Goal: Transaction & Acquisition: Purchase product/service

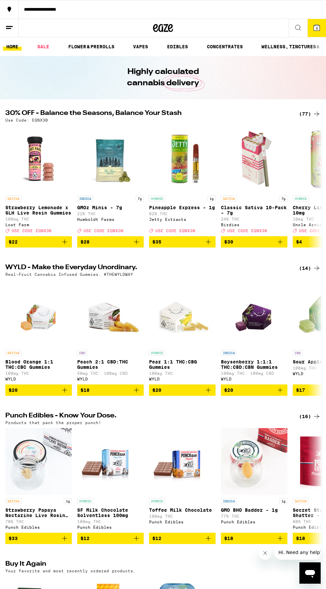
click at [305, 114] on div "(77)" at bounding box center [310, 114] width 22 height 8
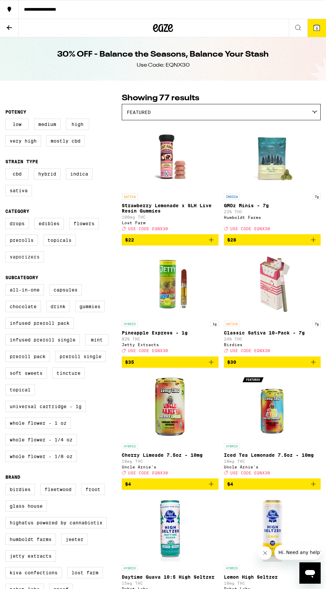
click at [25, 262] on label "Vaporizers" at bounding box center [24, 256] width 39 height 11
click at [7, 219] on input "Vaporizers" at bounding box center [7, 219] width 0 height 0
checkbox input "true"
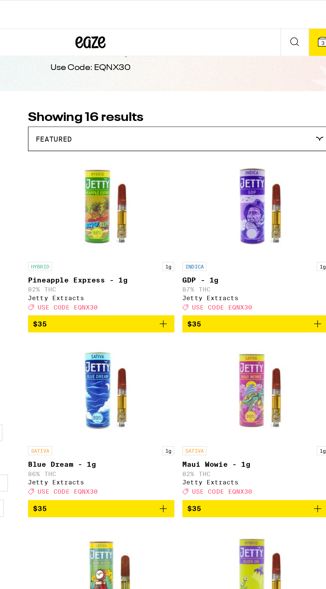
scroll to position [20, 0]
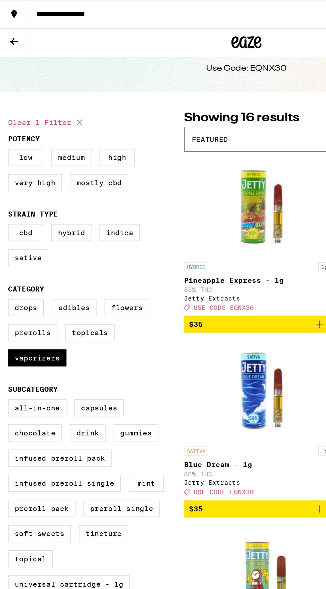
click at [18, 226] on label "Prerolls" at bounding box center [21, 219] width 33 height 11
click at [7, 199] on input "Prerolls" at bounding box center [7, 199] width 0 height 0
checkbox input "true"
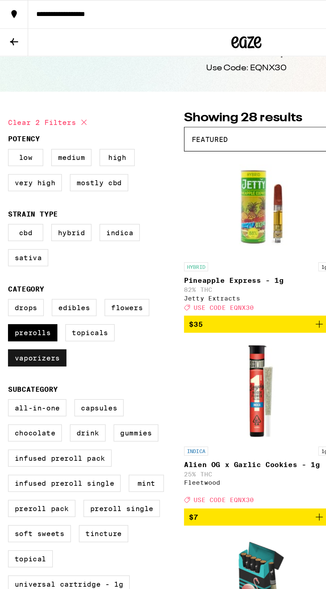
click at [22, 242] on label "Vaporizers" at bounding box center [24, 236] width 39 height 11
click at [7, 199] on input "Vaporizers" at bounding box center [7, 199] width 0 height 0
checkbox input "false"
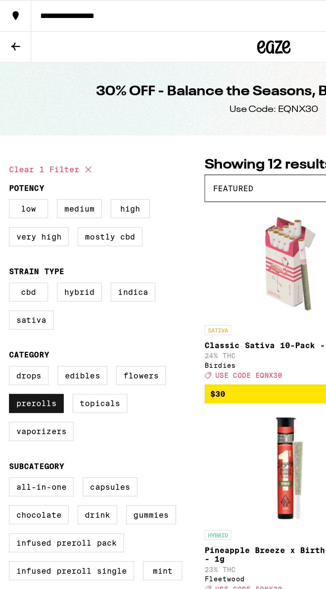
click at [19, 246] on label "Prerolls" at bounding box center [21, 239] width 33 height 11
click at [7, 219] on input "Prerolls" at bounding box center [7, 219] width 0 height 0
checkbox input "false"
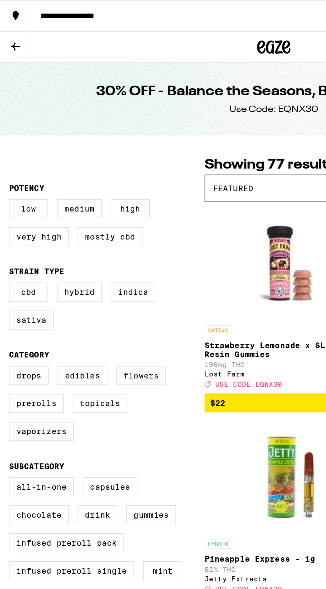
click at [83, 228] on label "Flowers" at bounding box center [84, 223] width 30 height 11
click at [7, 219] on input "Flowers" at bounding box center [7, 219] width 0 height 0
checkbox input "true"
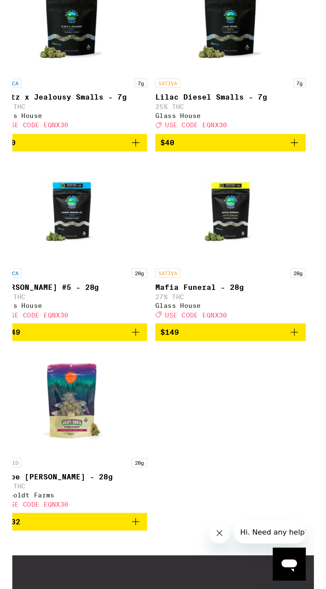
scroll to position [7, 0]
